Goal: Complete application form

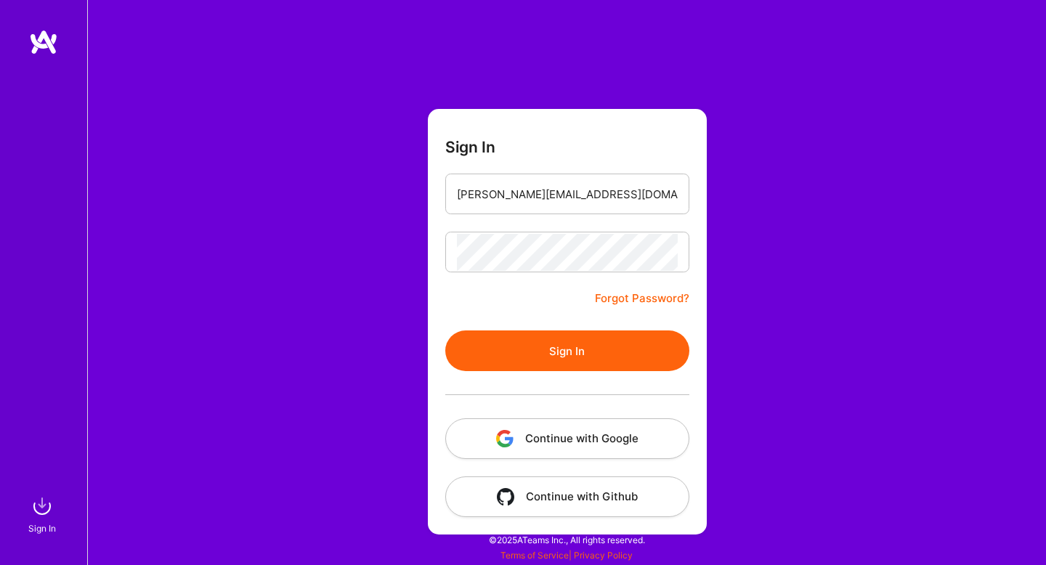
drag, startPoint x: 536, startPoint y: 352, endPoint x: 506, endPoint y: 352, distance: 29.8
click at [536, 352] on button "Sign In" at bounding box center [567, 351] width 244 height 41
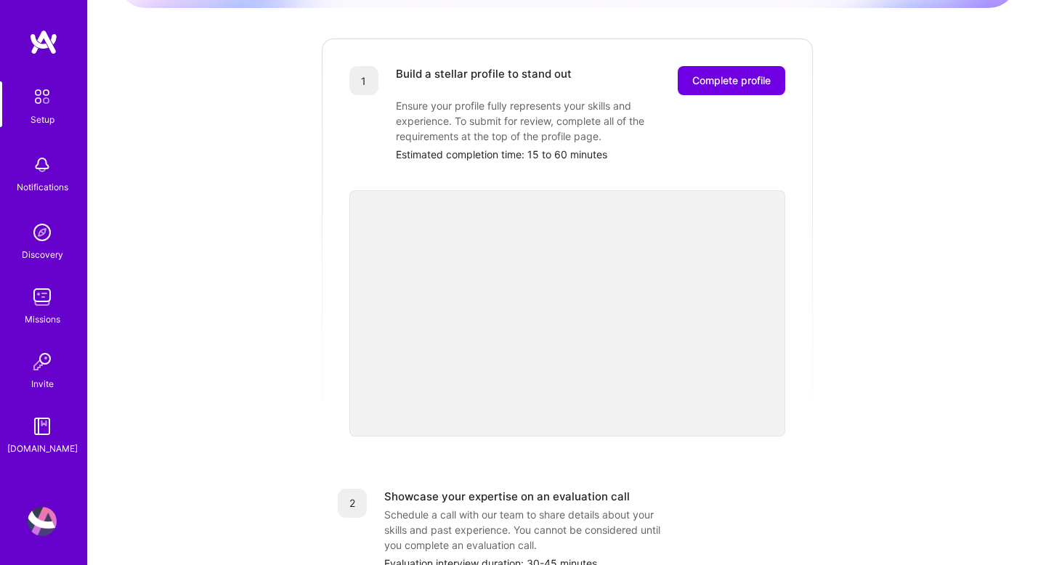
scroll to position [402, 0]
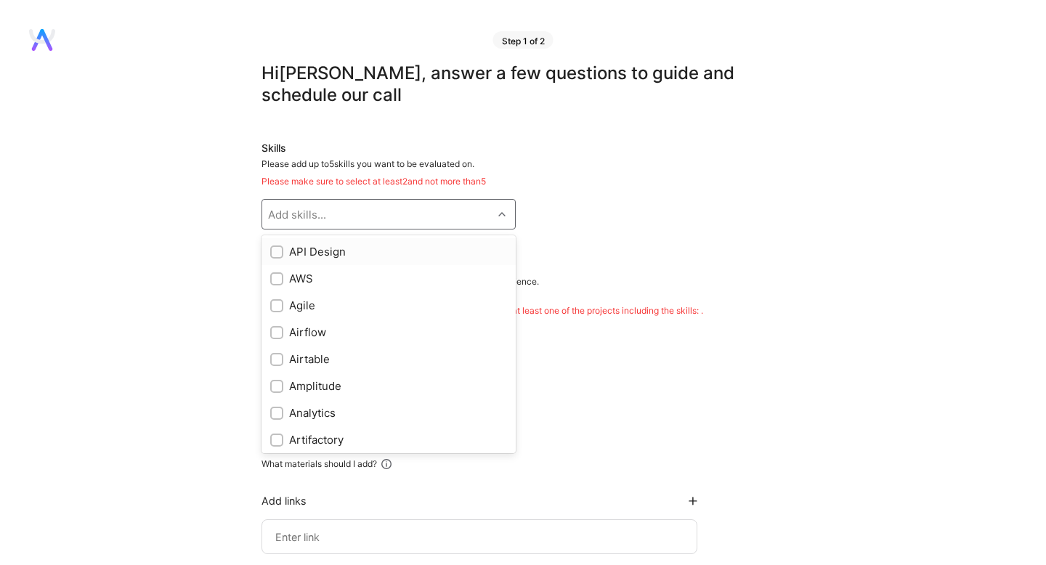
click at [383, 216] on div "Add skills..." at bounding box center [377, 214] width 230 height 29
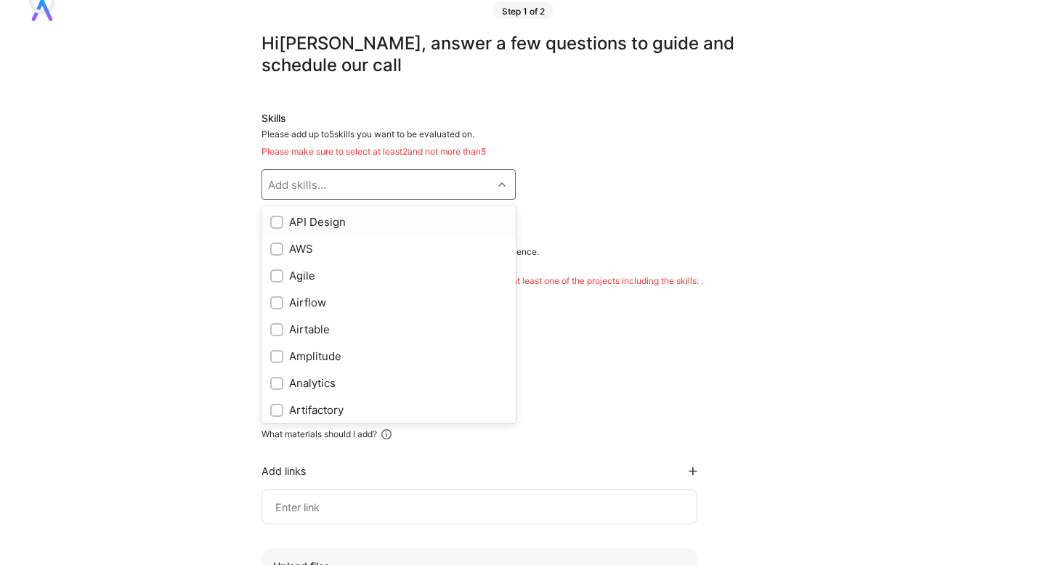
scroll to position [33, 0]
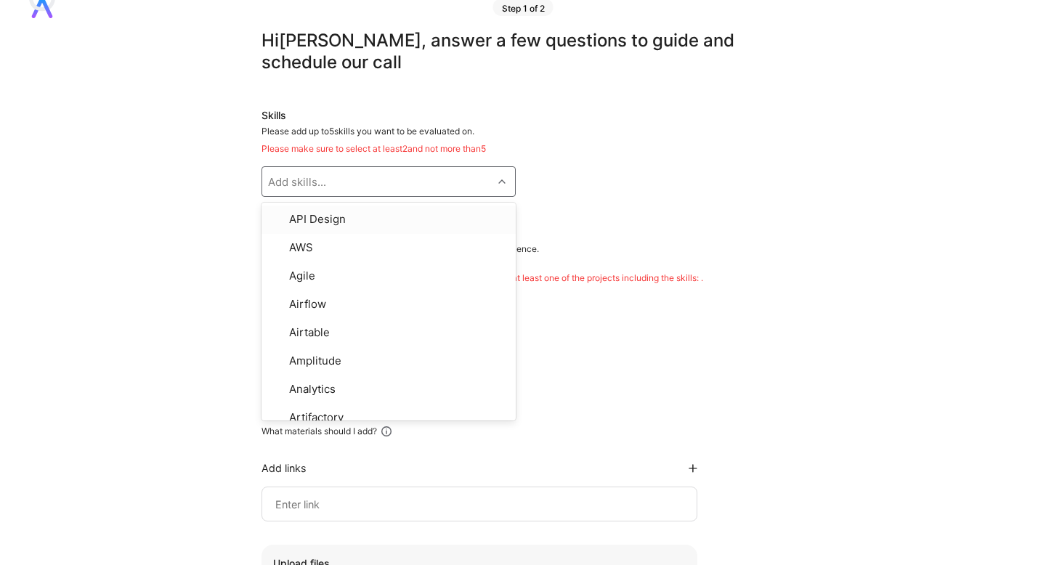
click at [576, 296] on div "Add Project" at bounding box center [516, 308] width 509 height 25
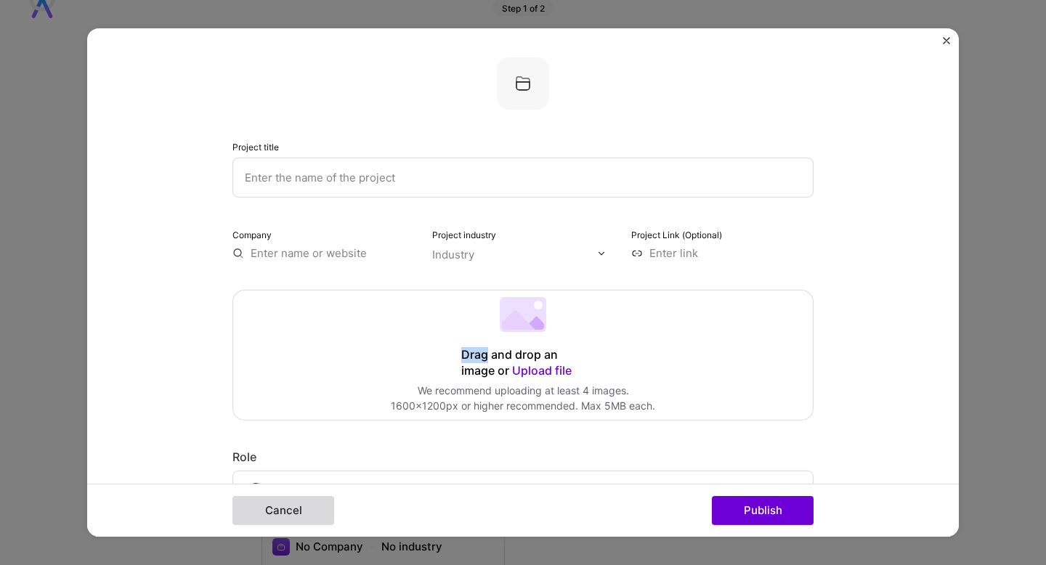
click at [286, 514] on button "Cancel" at bounding box center [284, 510] width 102 height 29
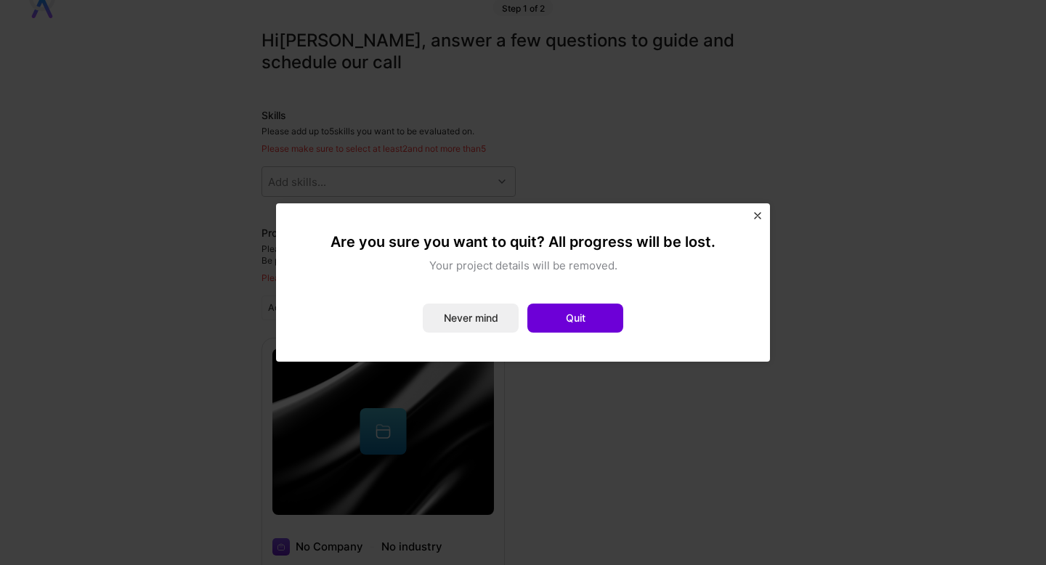
click at [759, 215] on img "Close" at bounding box center [757, 215] width 7 height 7
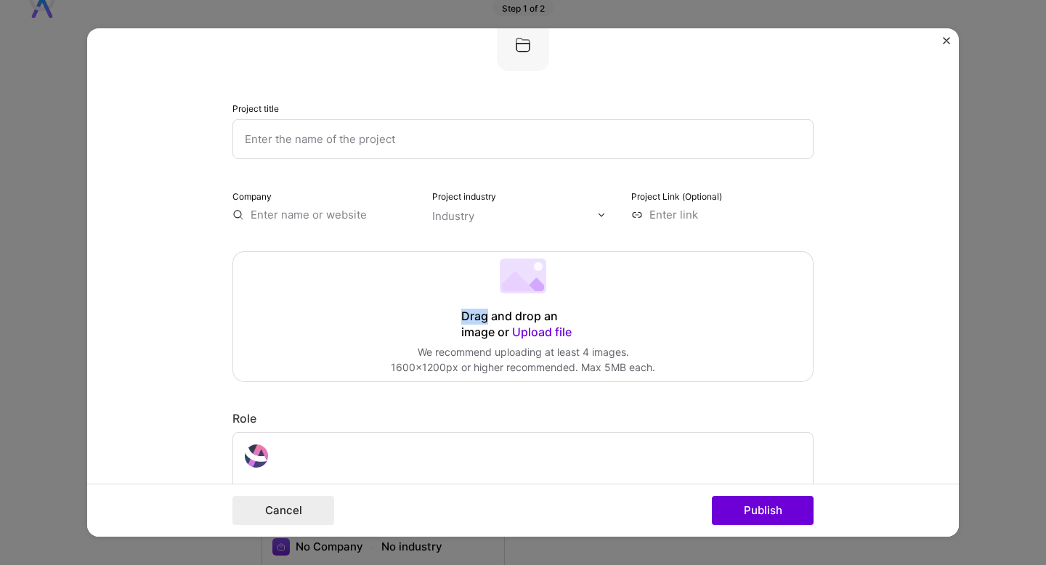
scroll to position [0, 0]
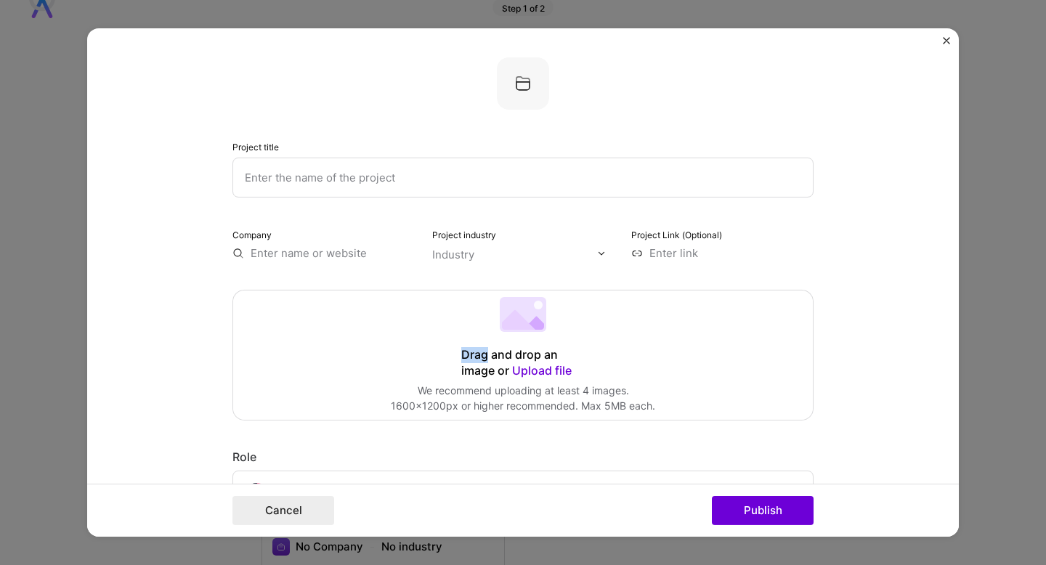
click at [945, 43] on img "Close" at bounding box center [946, 40] width 7 height 7
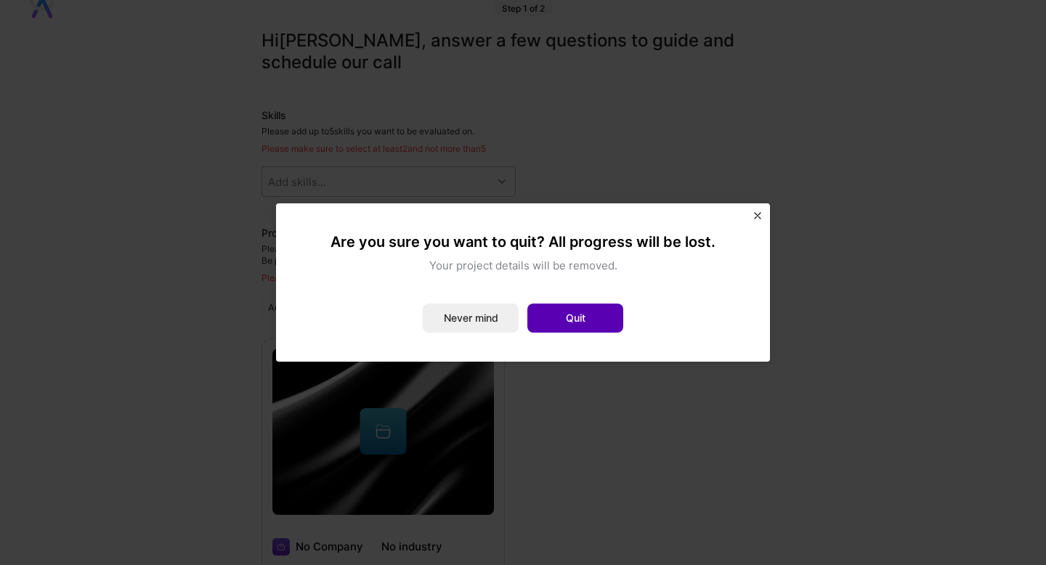
click at [578, 321] on button "Quit" at bounding box center [576, 318] width 96 height 29
